Goal: Information Seeking & Learning: Learn about a topic

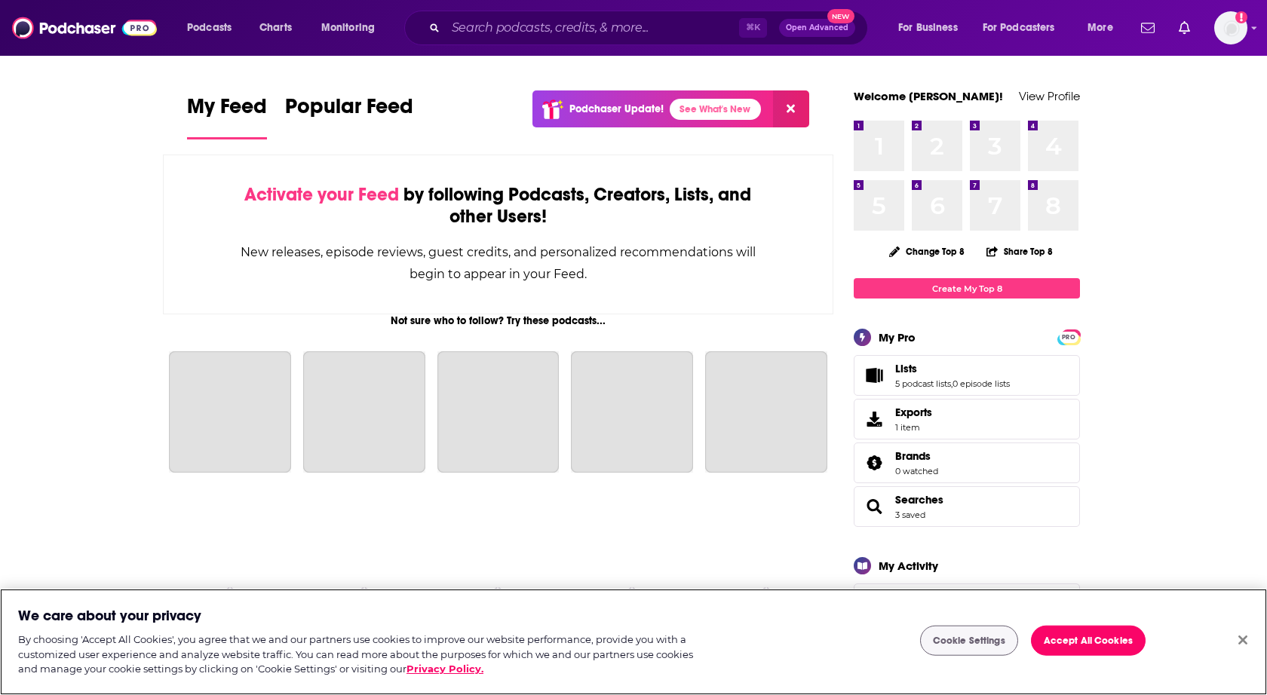
click at [1237, 645] on button "Close" at bounding box center [1242, 640] width 33 height 33
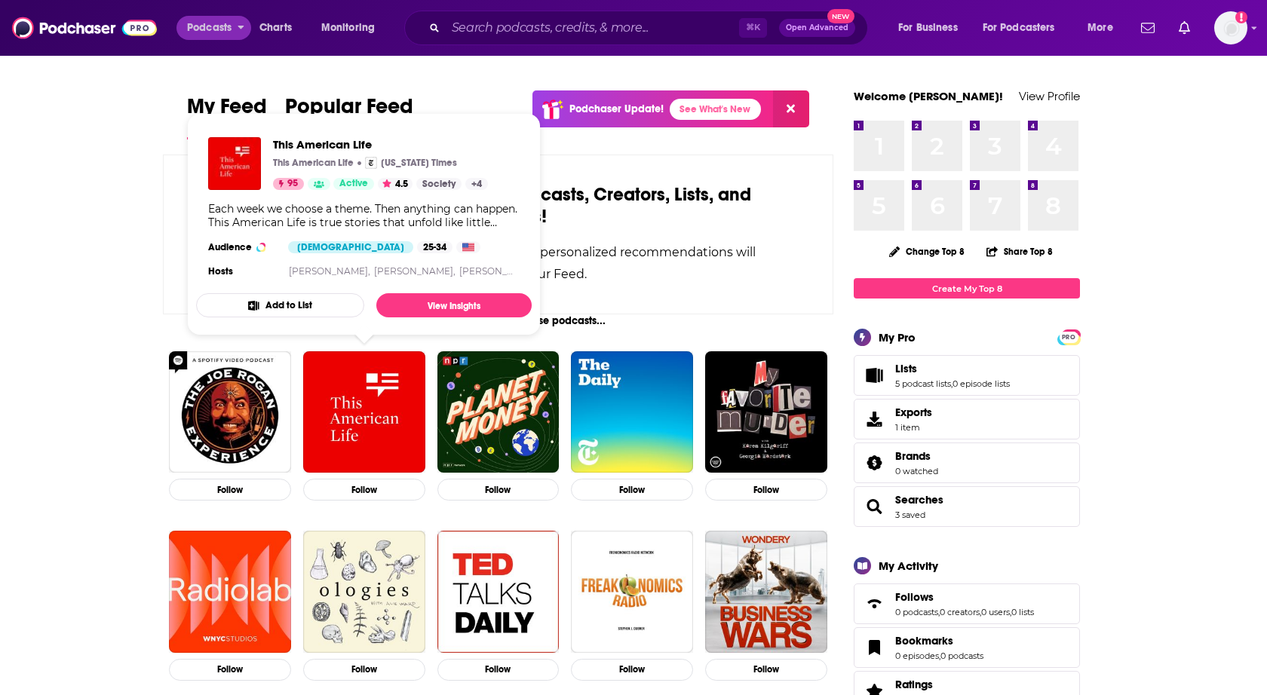
click at [220, 29] on span "Podcasts" at bounding box center [209, 27] width 44 height 21
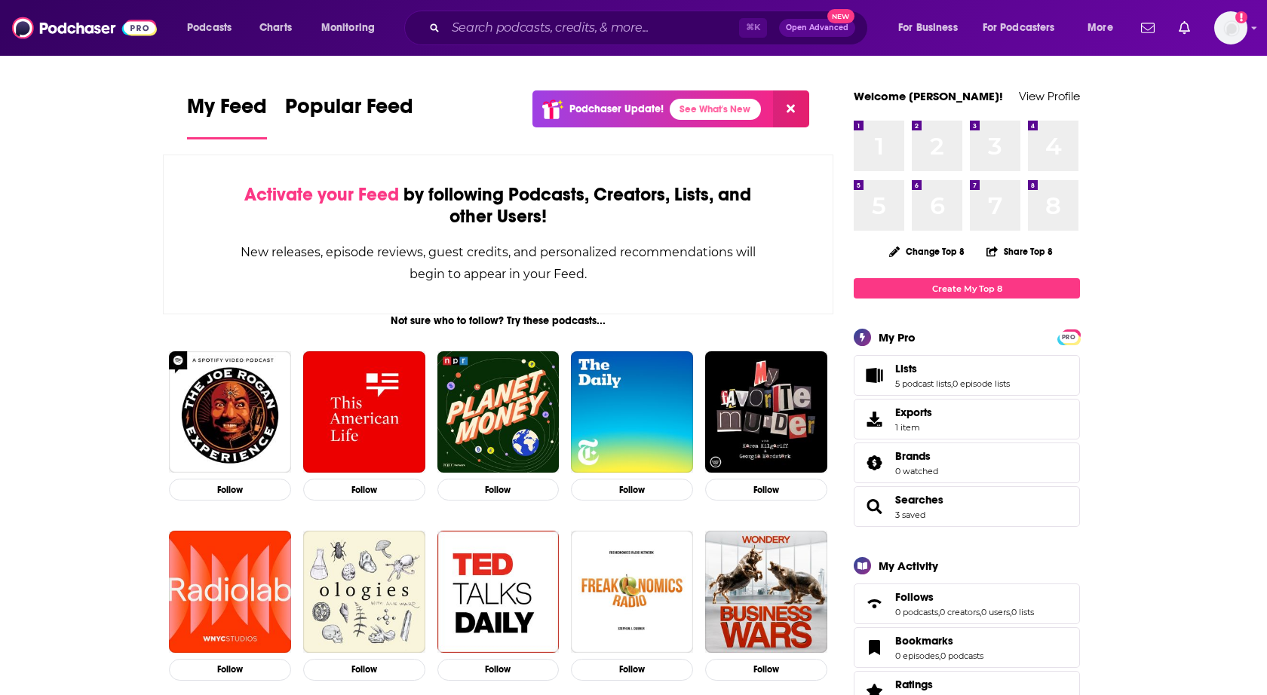
click at [89, 22] on img at bounding box center [84, 28] width 145 height 29
click at [290, 30] on span "Charts" at bounding box center [275, 27] width 32 height 21
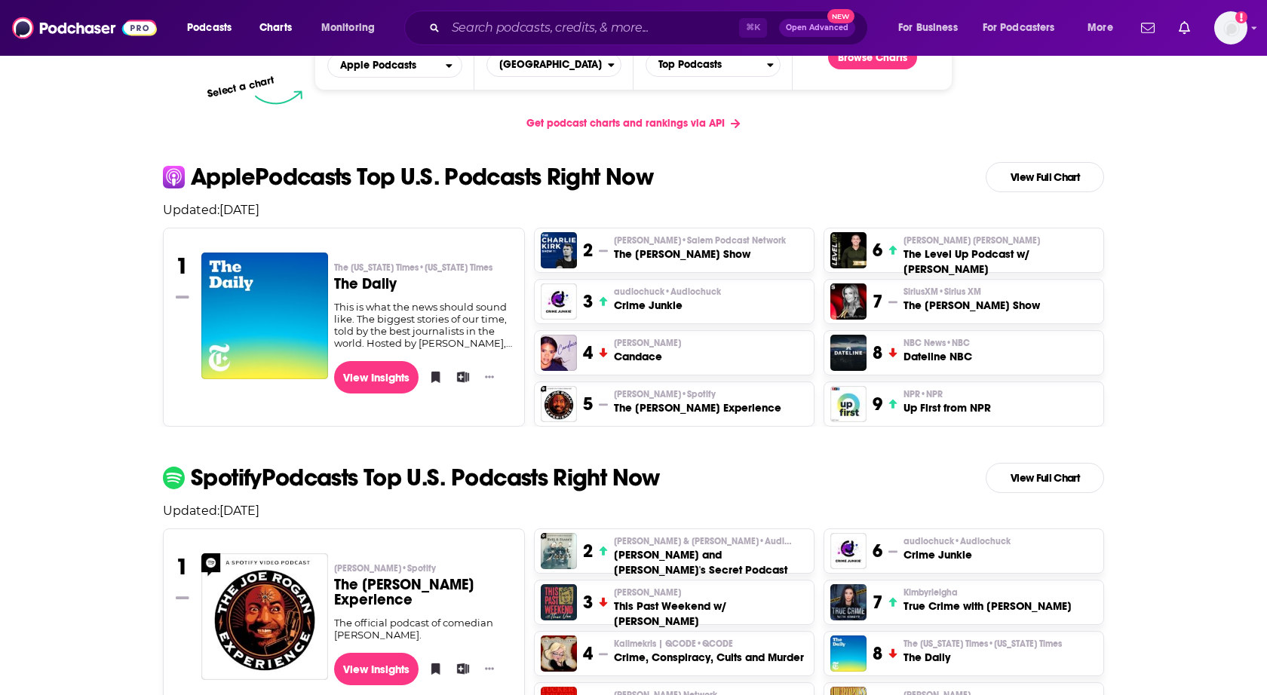
scroll to position [216, 0]
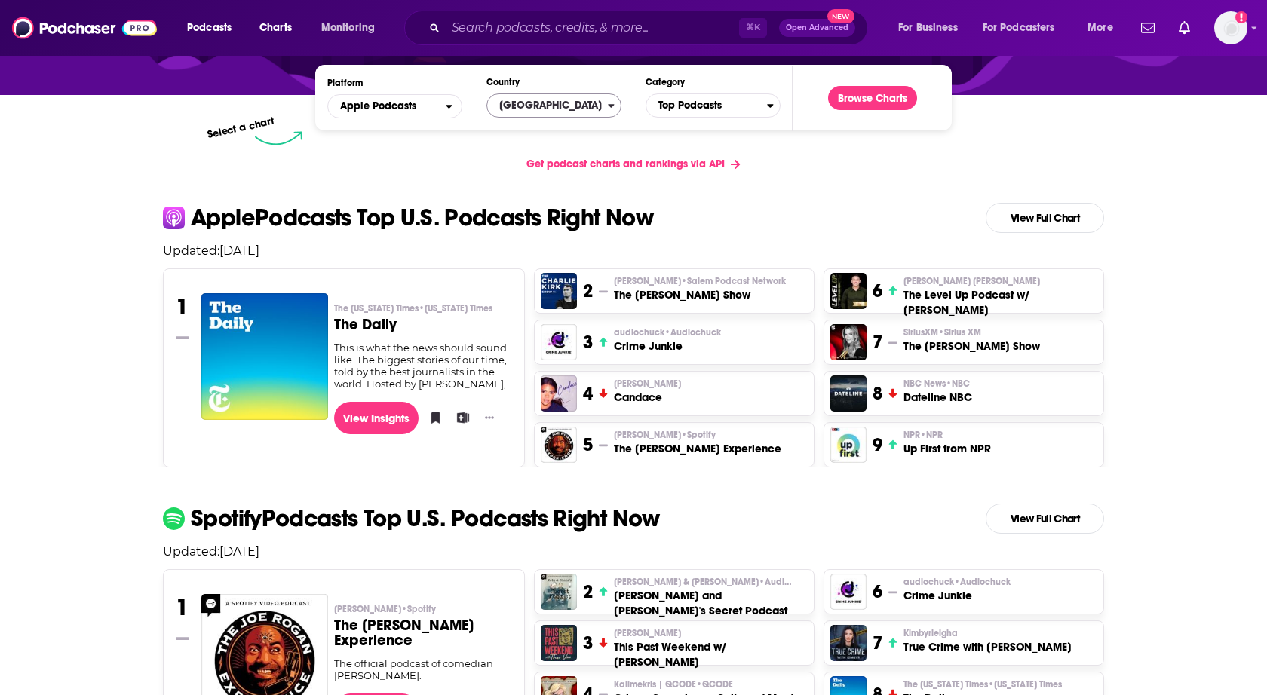
click at [523, 102] on span "[GEOGRAPHIC_DATA]" at bounding box center [547, 106] width 121 height 26
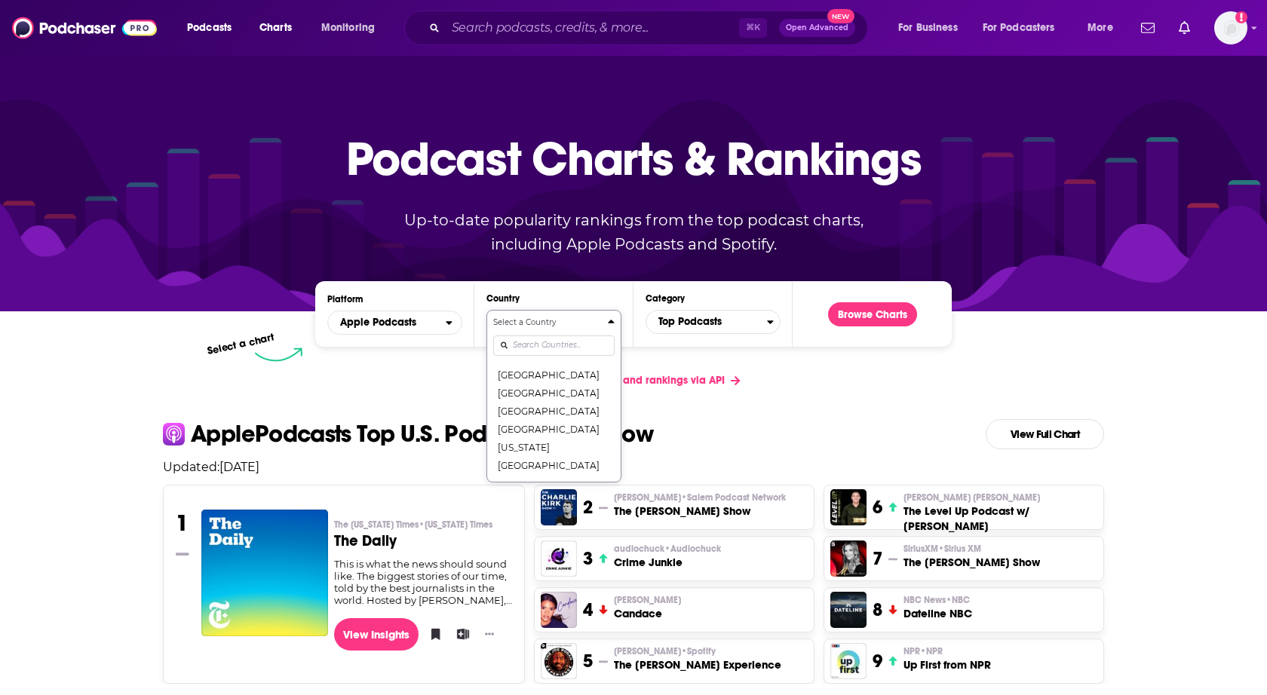
scroll to position [1650, 0]
click at [555, 344] on input "Countries" at bounding box center [553, 346] width 121 height 20
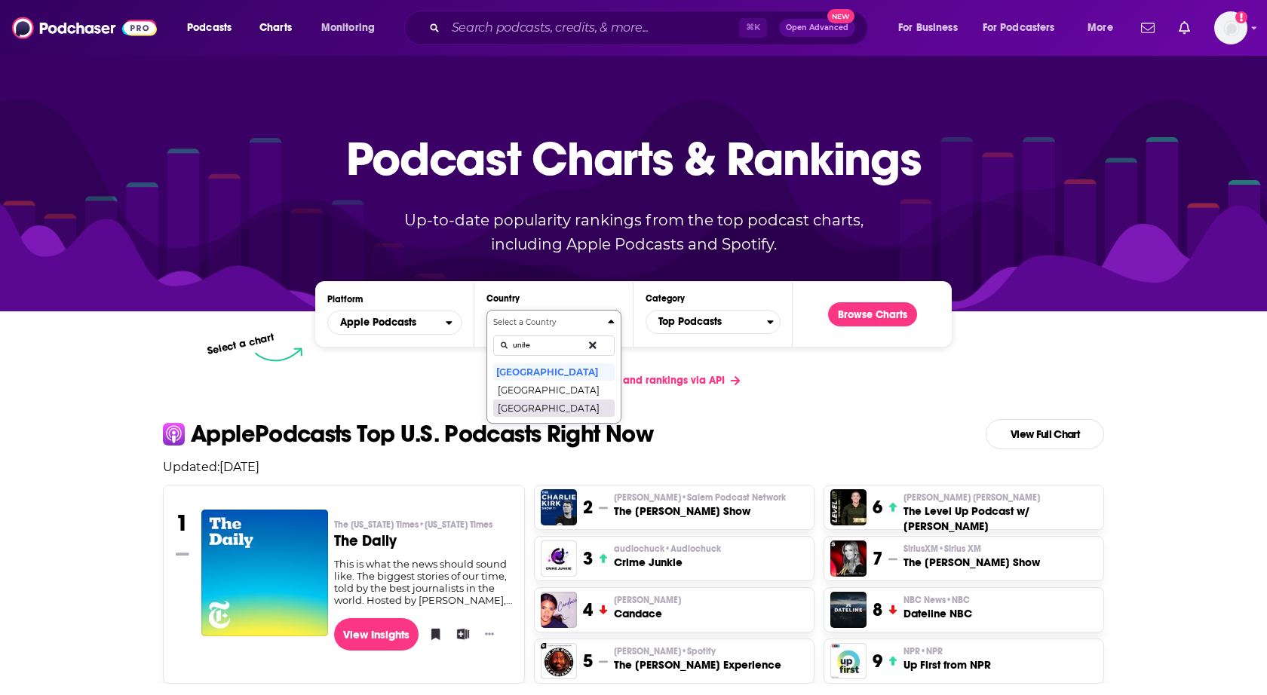
type input "unite"
click at [541, 414] on button "[GEOGRAPHIC_DATA]" at bounding box center [553, 408] width 121 height 18
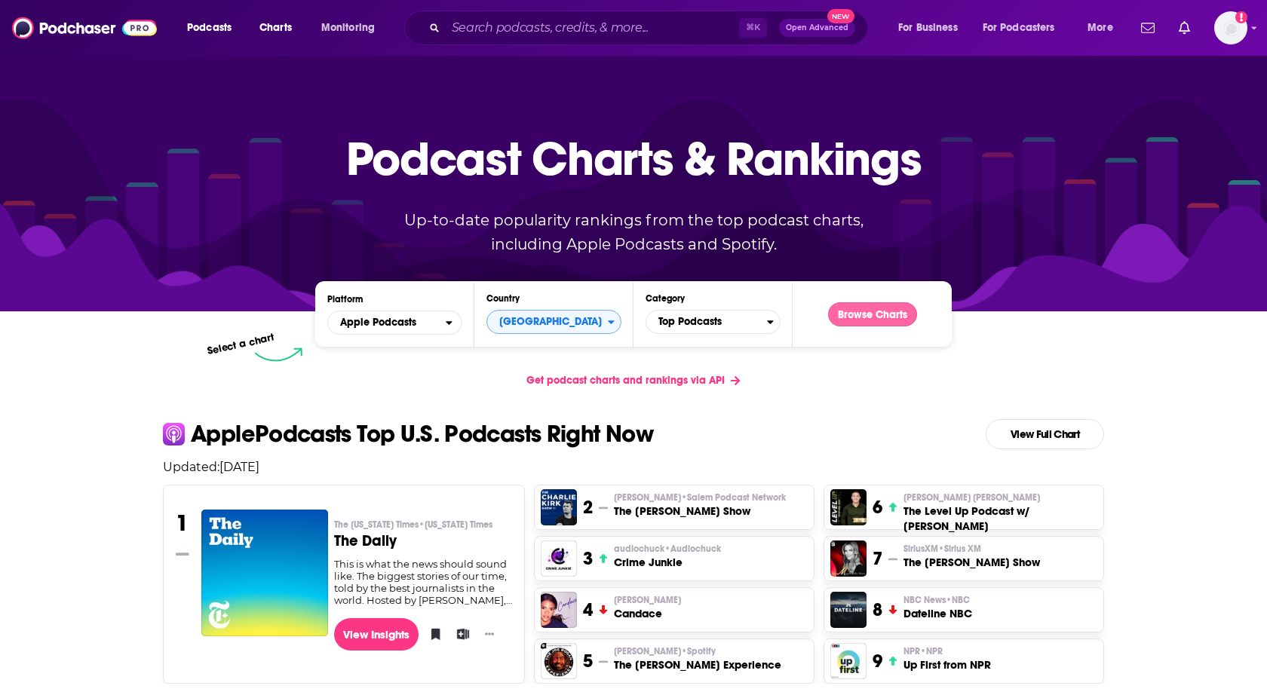
click at [891, 305] on button "Browse Charts" at bounding box center [872, 314] width 89 height 24
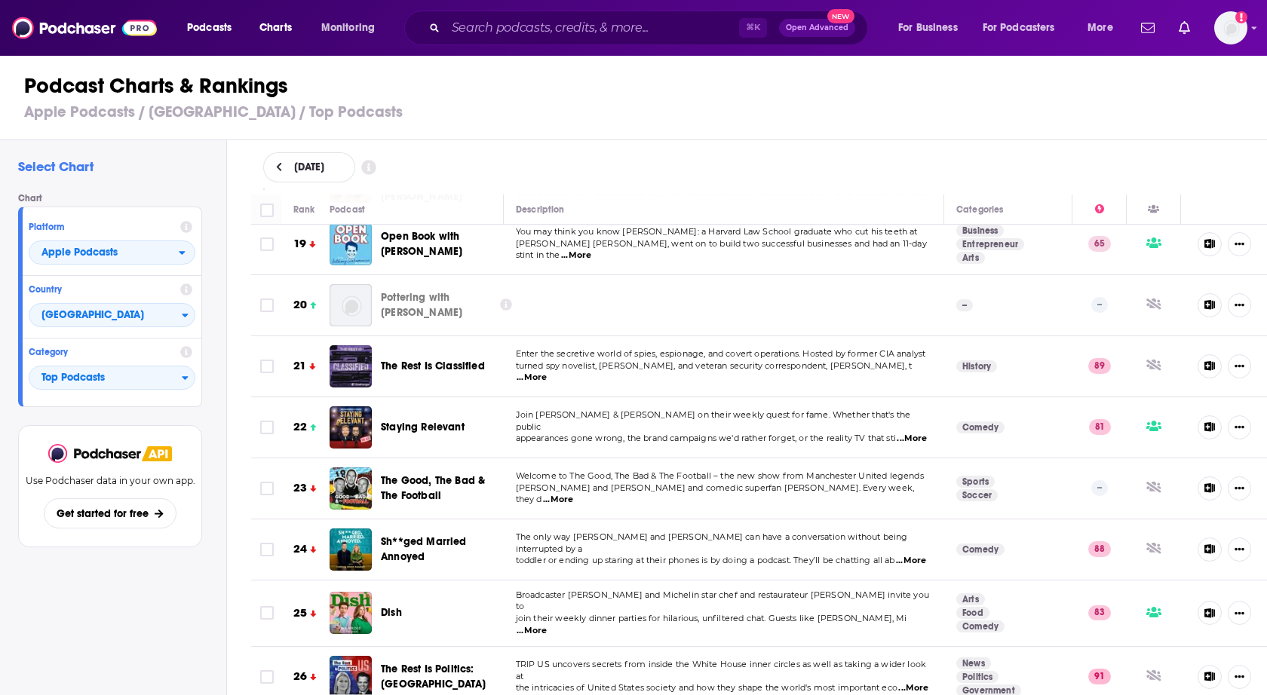
scroll to position [1237, 0]
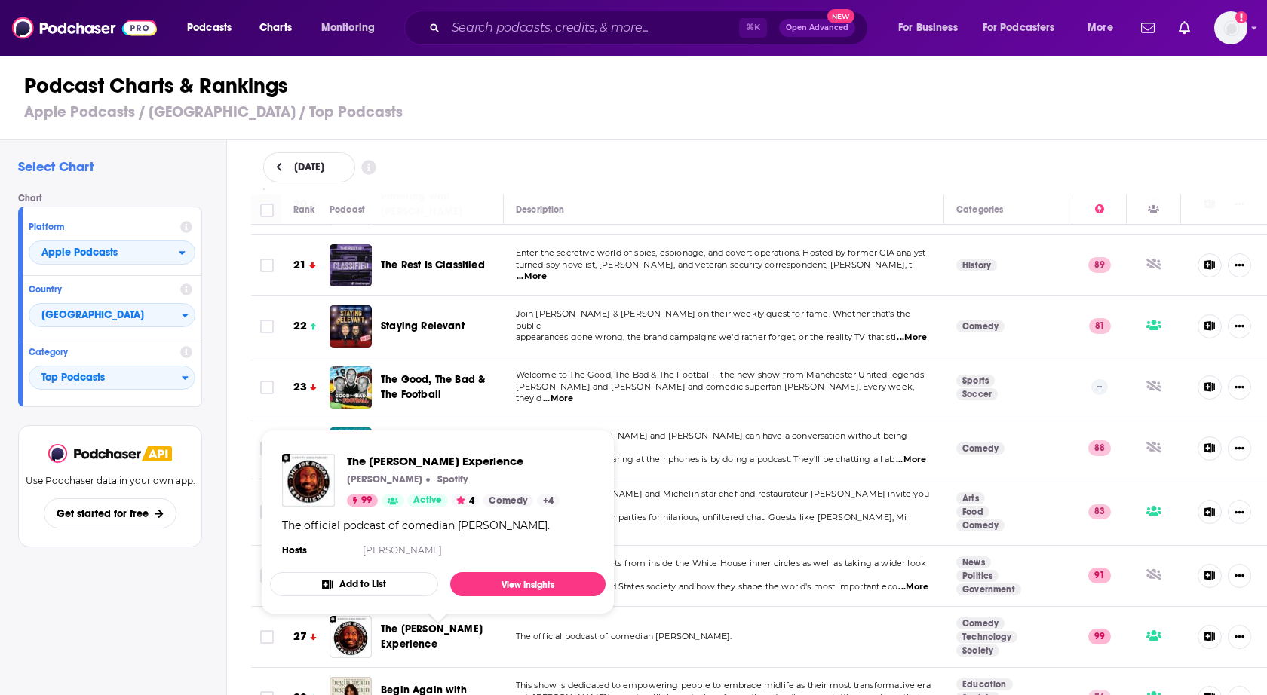
click at [673, 428] on td "The only way [PERSON_NAME] and [PERSON_NAME] can have a conversation without be…" at bounding box center [724, 448] width 441 height 61
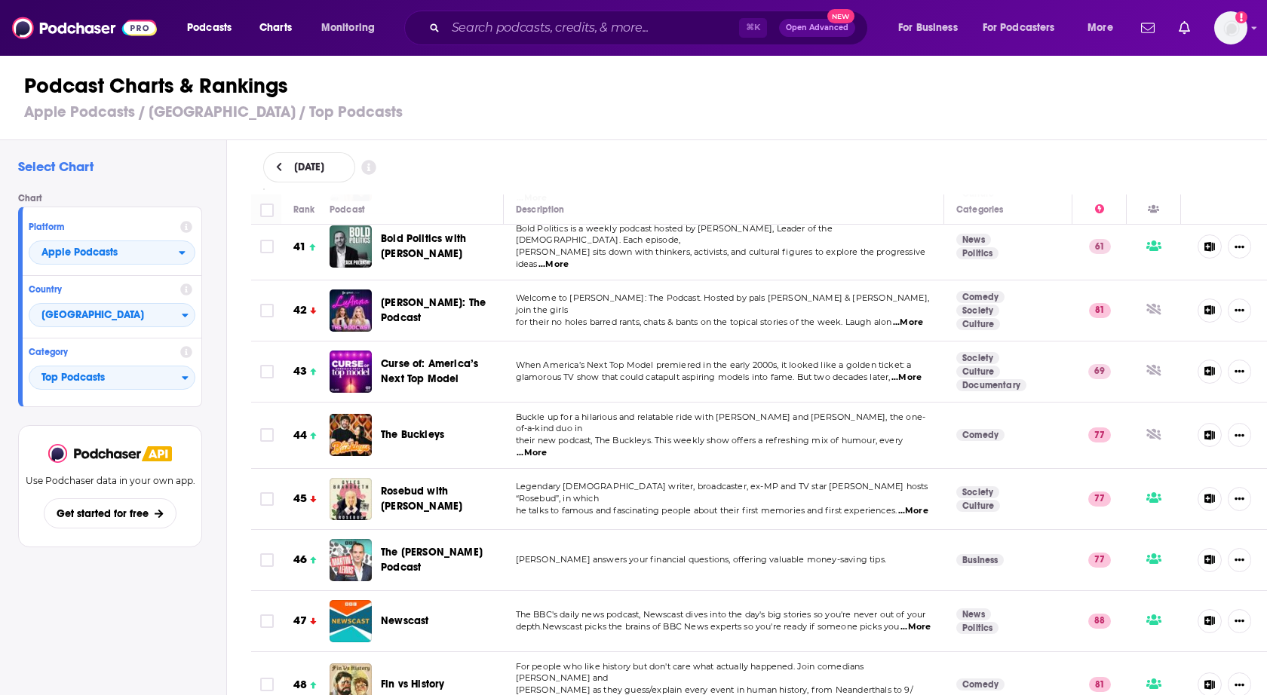
scroll to position [2511, 0]
